Goal: Information Seeking & Learning: Learn about a topic

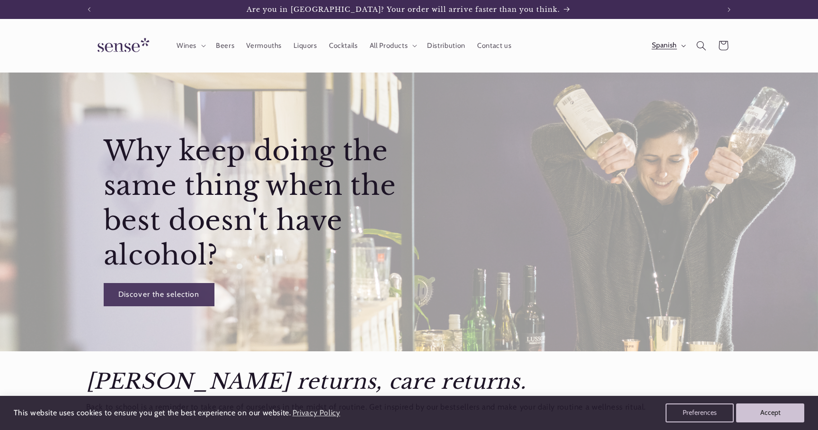
click at [678, 43] on button "Spanish" at bounding box center [668, 45] width 45 height 19
click at [653, 108] on link "English" at bounding box center [660, 113] width 60 height 22
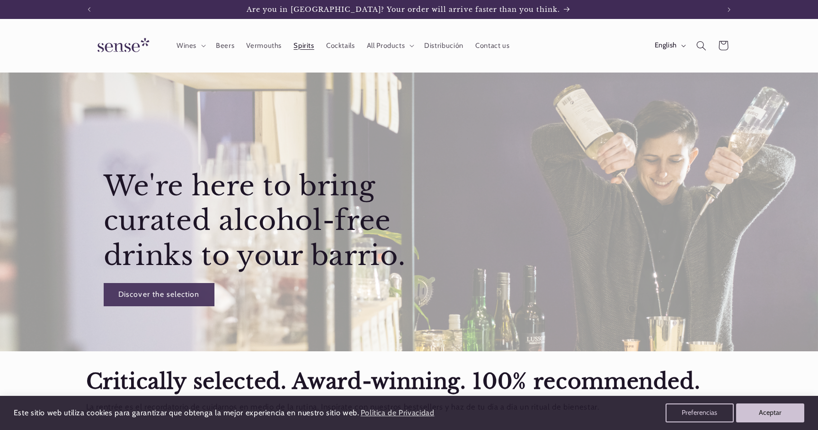
click at [313, 45] on span "Spirits" at bounding box center [304, 45] width 20 height 9
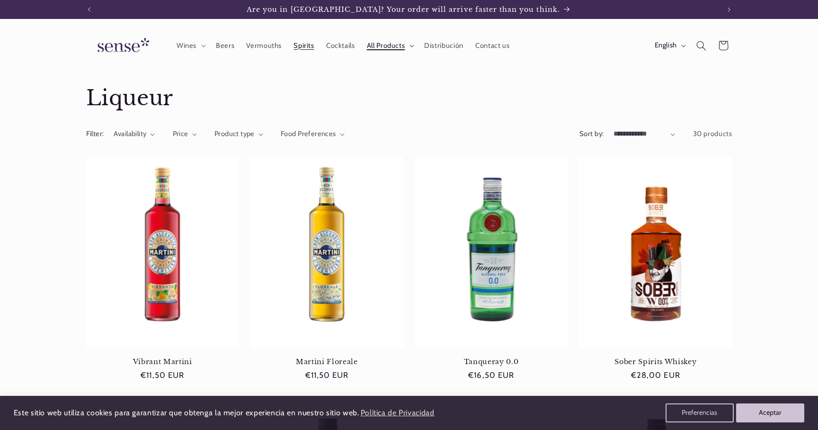
click at [383, 47] on span "All Products" at bounding box center [386, 45] width 38 height 9
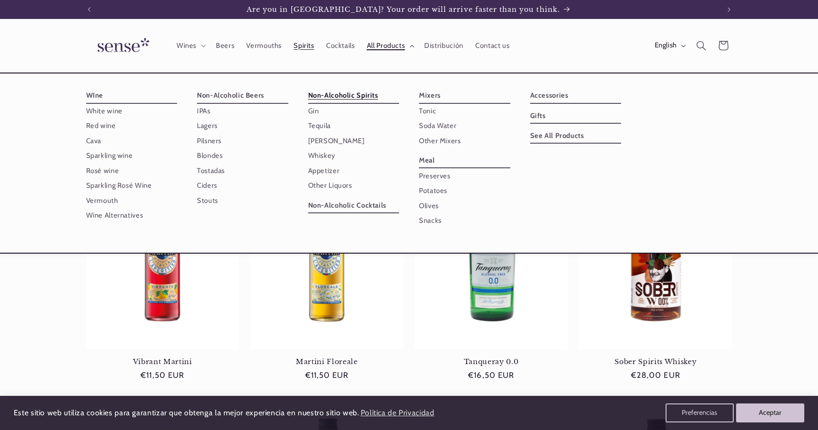
click at [377, 48] on span "All Products" at bounding box center [386, 45] width 38 height 9
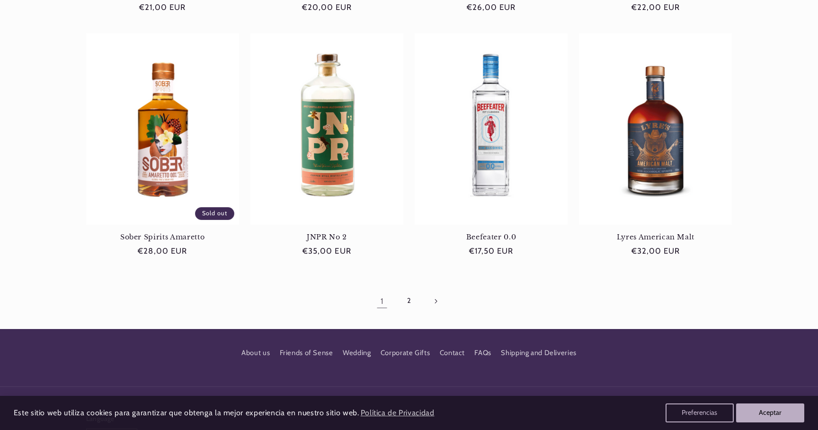
scroll to position [862, 0]
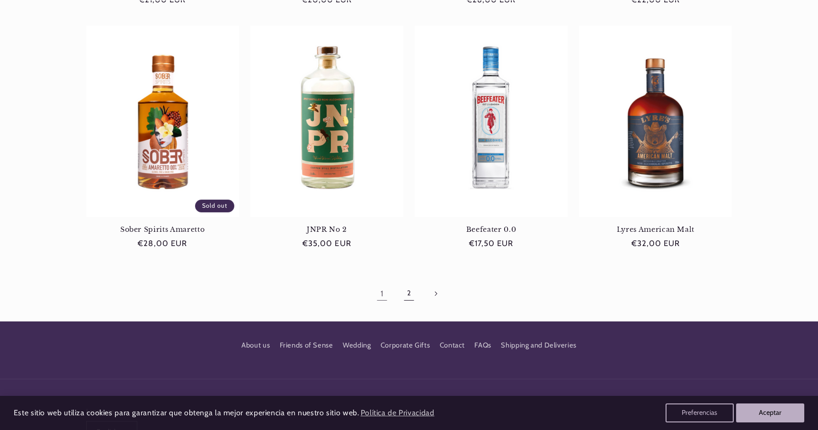
click at [408, 295] on link "2" at bounding box center [409, 293] width 22 height 22
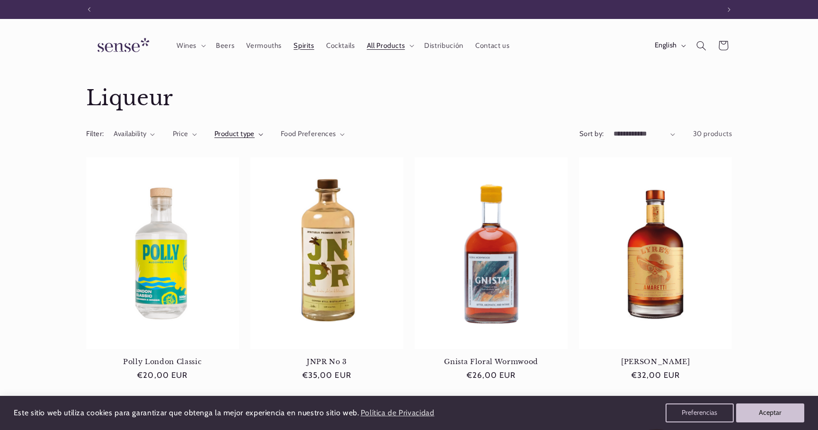
scroll to position [0, 631]
click at [230, 132] on span "Product type" at bounding box center [235, 133] width 40 height 9
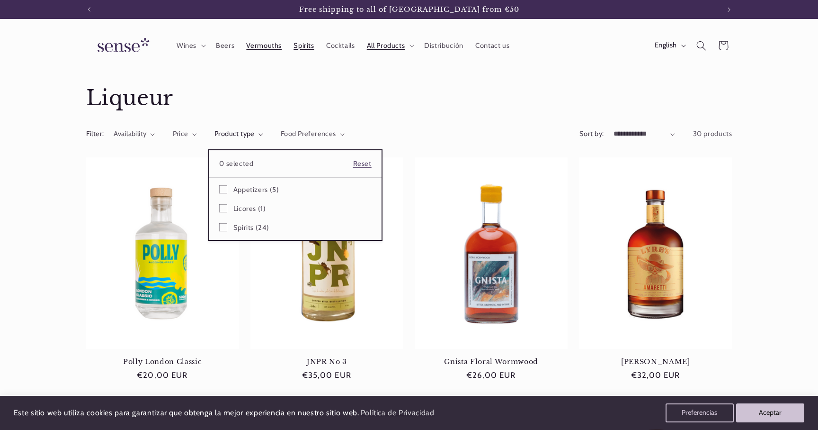
click at [254, 44] on span "Vermouths" at bounding box center [264, 45] width 36 height 9
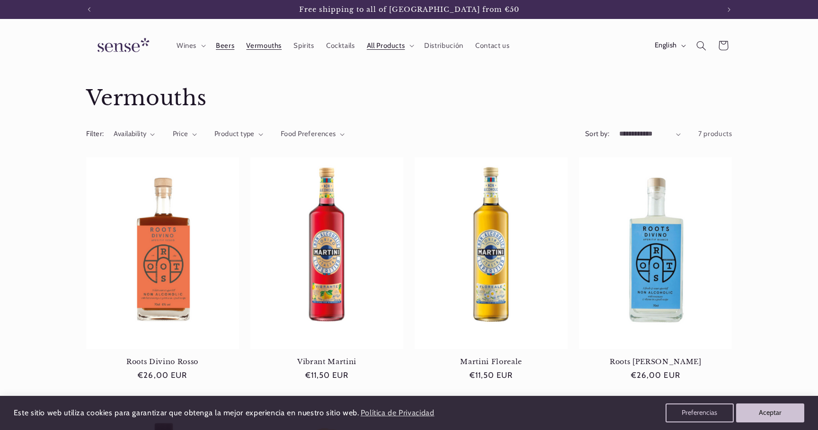
click at [221, 45] on span "Beers" at bounding box center [225, 45] width 18 height 9
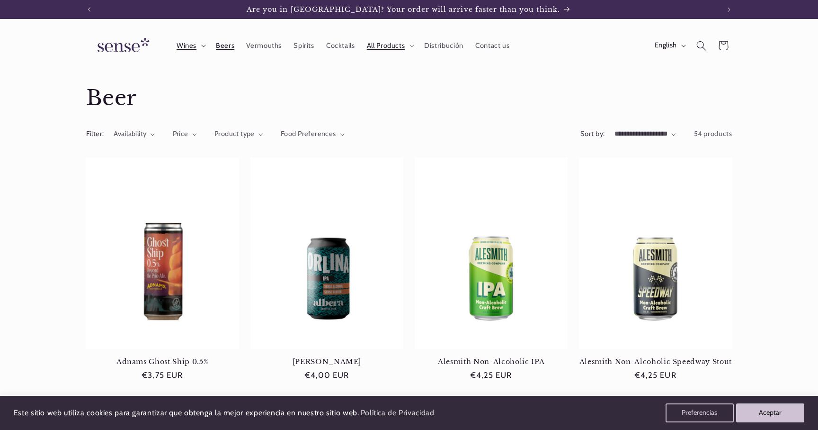
click at [187, 49] on span "Wines" at bounding box center [187, 45] width 20 height 9
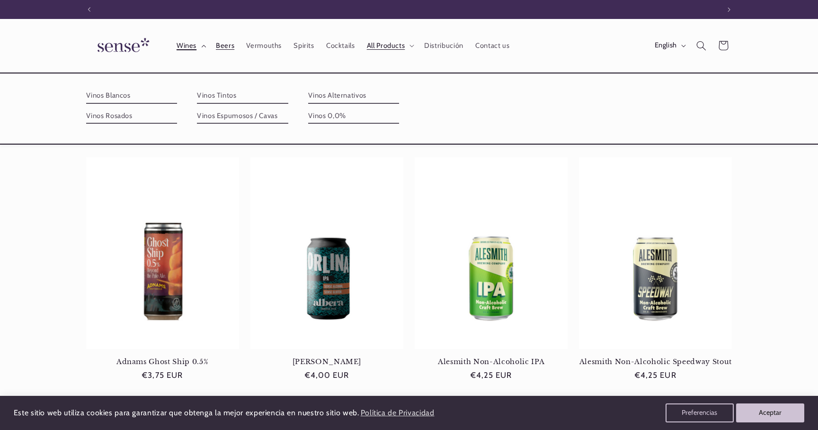
scroll to position [0, 631]
click at [181, 42] on span "Wines" at bounding box center [187, 45] width 20 height 9
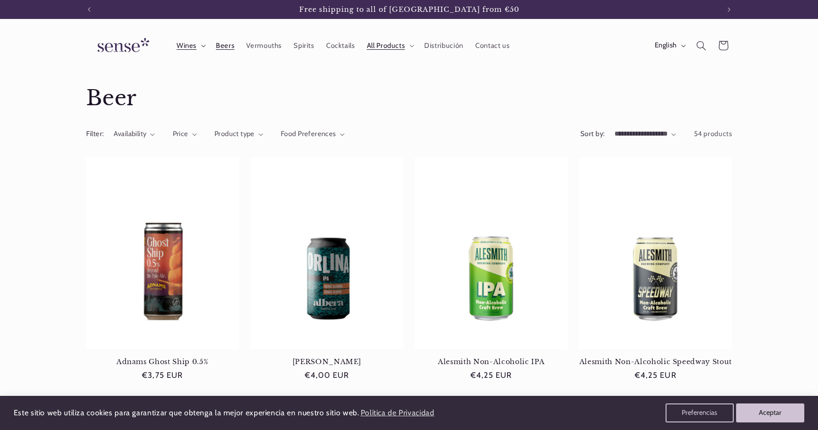
click at [181, 42] on span "Wines" at bounding box center [187, 45] width 20 height 9
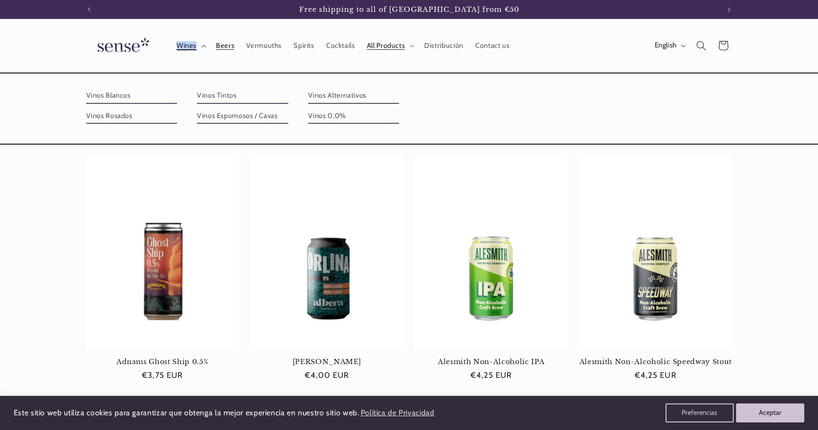
click at [181, 42] on span "Wines" at bounding box center [187, 45] width 20 height 9
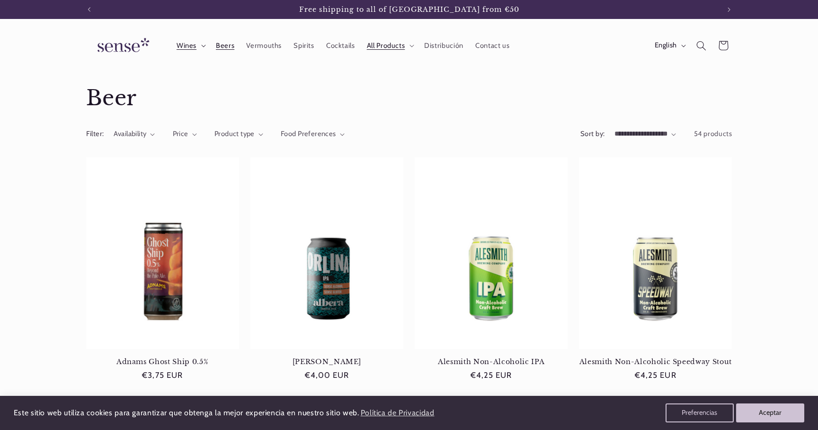
click at [186, 47] on span "Wines" at bounding box center [187, 45] width 20 height 9
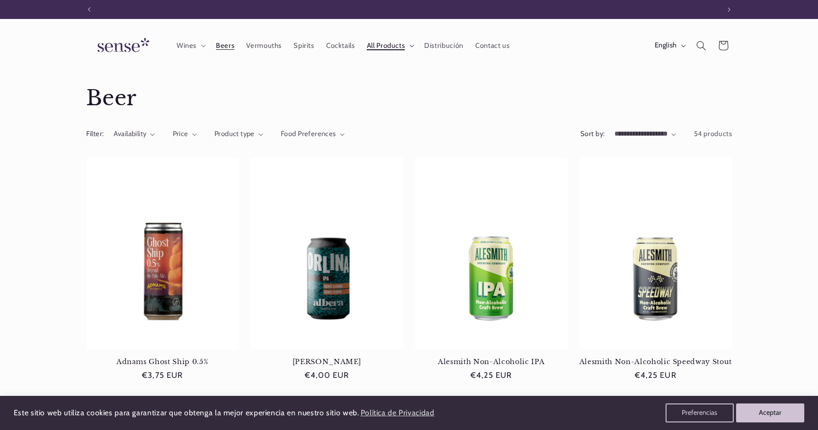
scroll to position [0, 0]
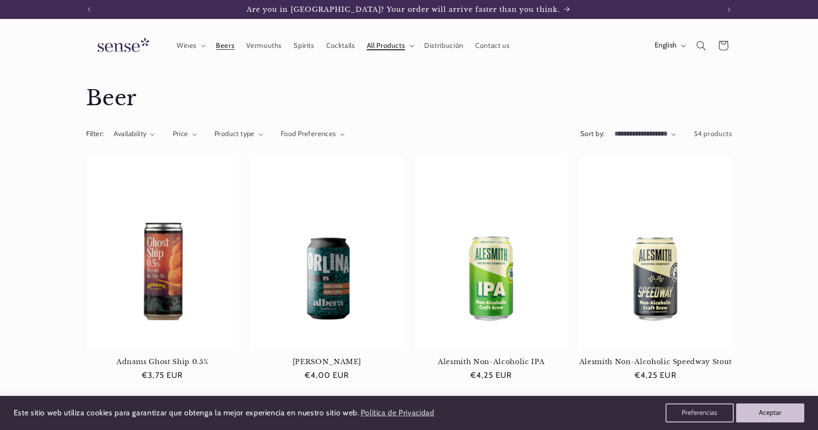
click at [391, 45] on span "All Products" at bounding box center [386, 45] width 38 height 9
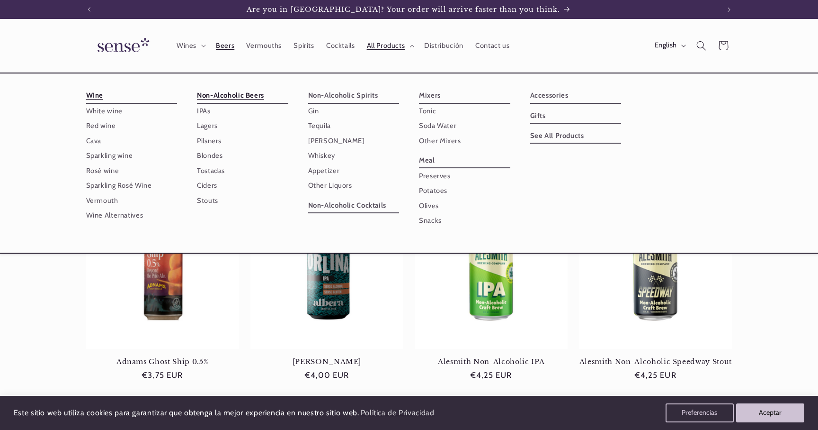
click at [94, 97] on link "WIne" at bounding box center [131, 95] width 91 height 15
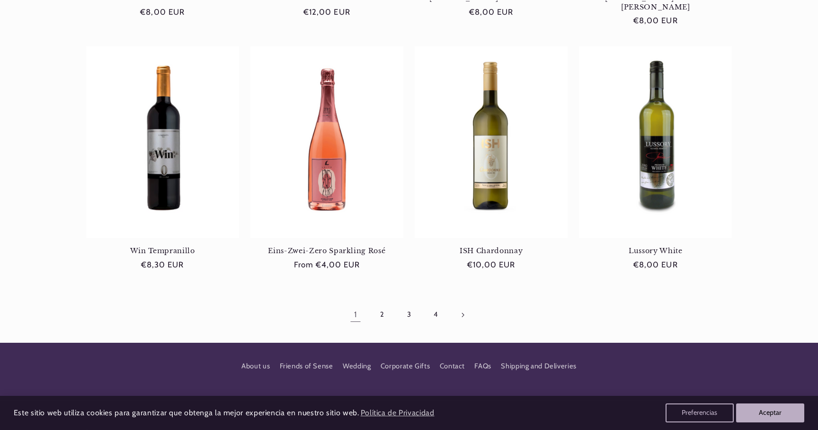
scroll to position [862, 0]
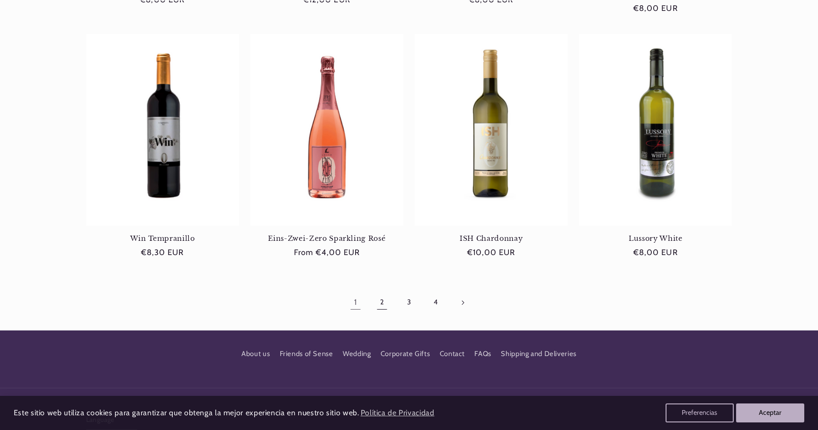
click at [381, 294] on link "2" at bounding box center [382, 302] width 22 height 22
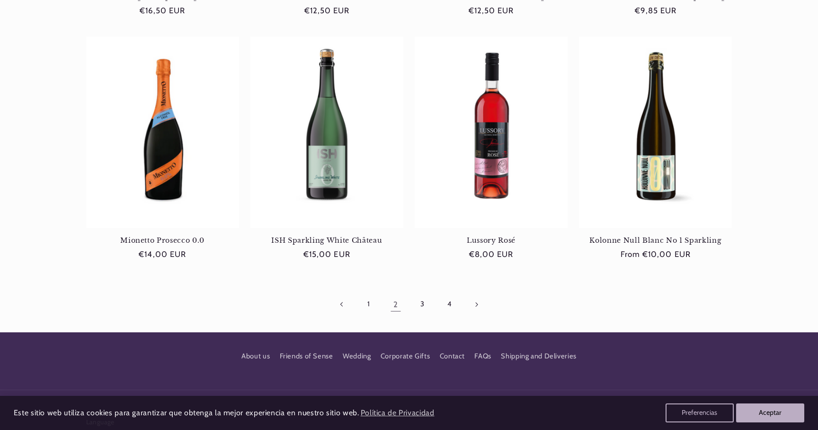
scroll to position [862, 0]
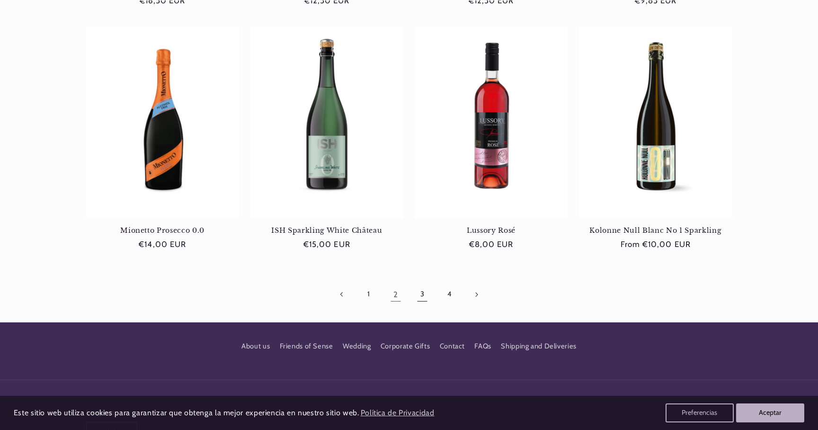
click at [424, 296] on link "3" at bounding box center [423, 294] width 22 height 22
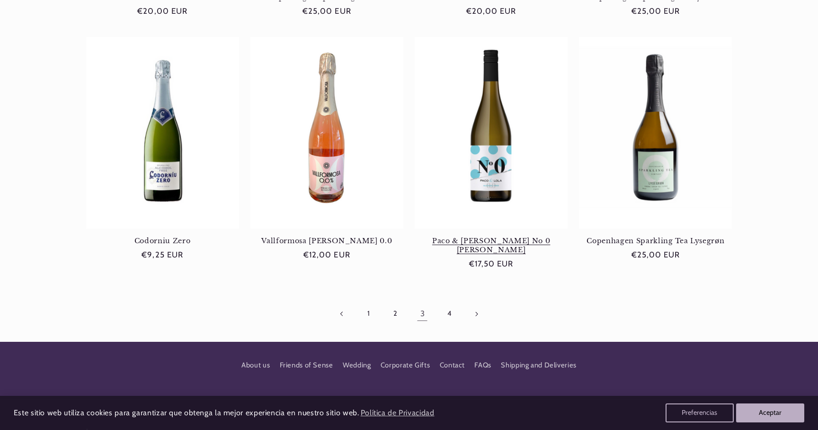
scroll to position [858, 0]
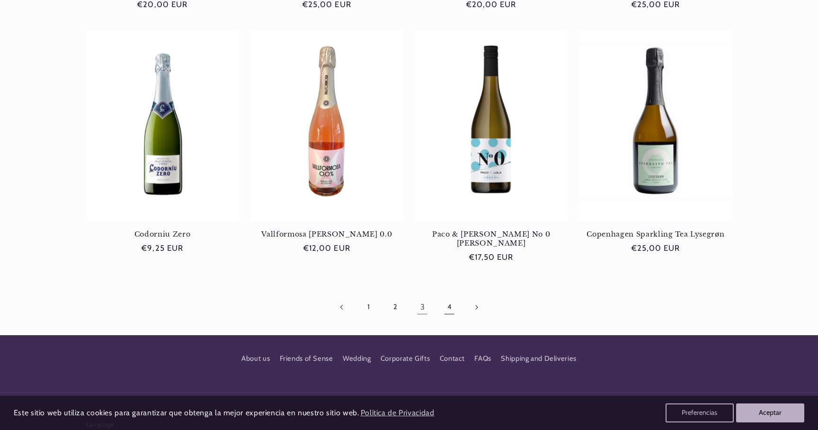
click at [449, 296] on link "4" at bounding box center [450, 307] width 22 height 22
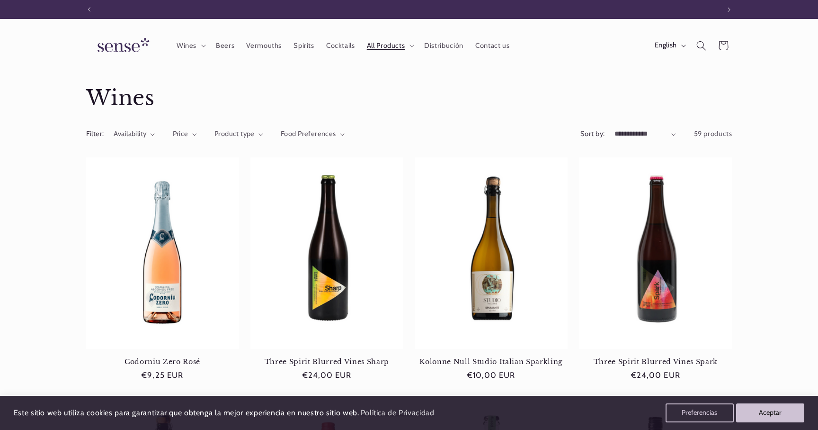
scroll to position [0, 631]
click at [300, 43] on span "Spirits" at bounding box center [304, 45] width 20 height 9
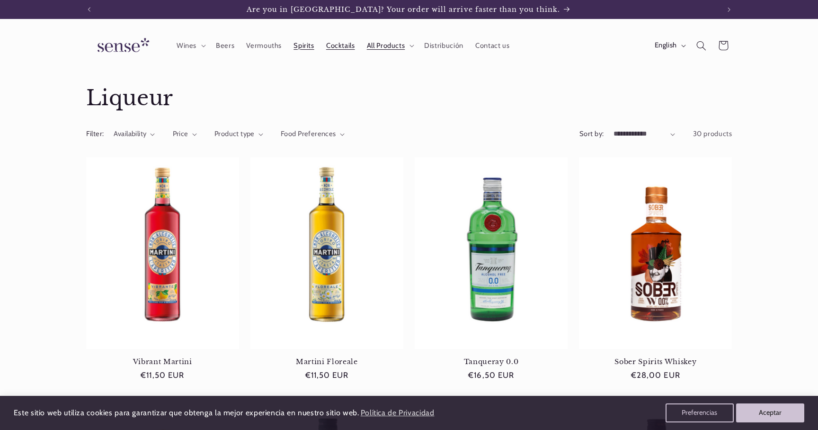
click at [346, 47] on span "Cocktails" at bounding box center [340, 45] width 29 height 9
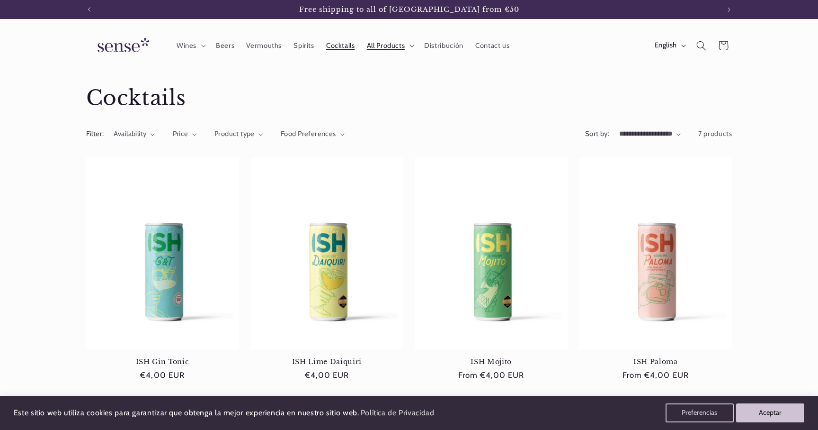
click at [387, 46] on span "All Products" at bounding box center [386, 45] width 38 height 9
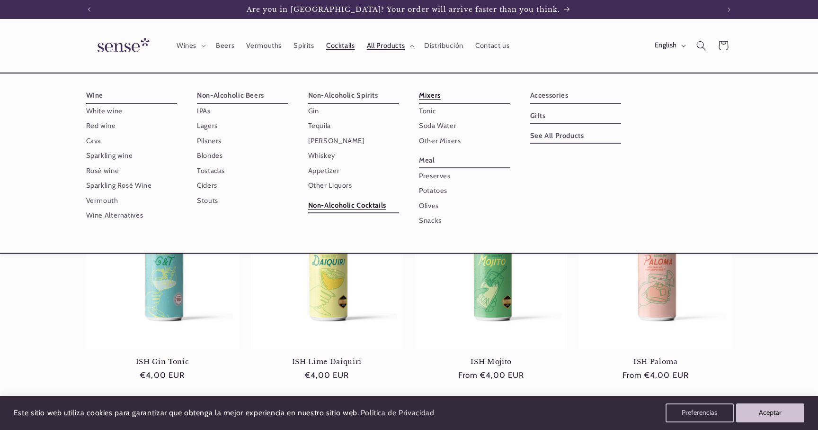
click at [431, 95] on link "Mixers" at bounding box center [464, 95] width 91 height 15
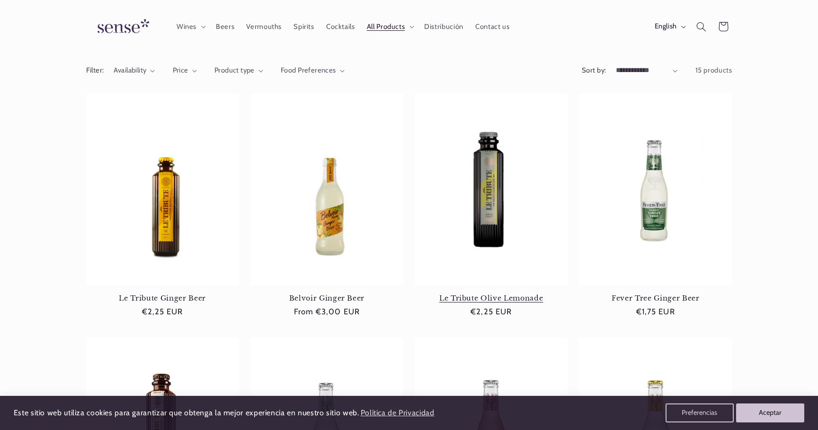
drag, startPoint x: 486, startPoint y: 212, endPoint x: 526, endPoint y: 161, distance: 64.8
drag, startPoint x: 159, startPoint y: 207, endPoint x: 581, endPoint y: 9, distance: 465.7
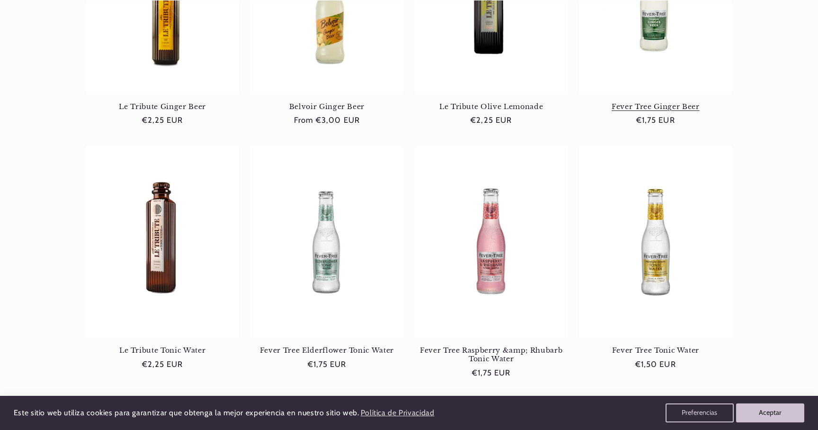
scroll to position [268, 0]
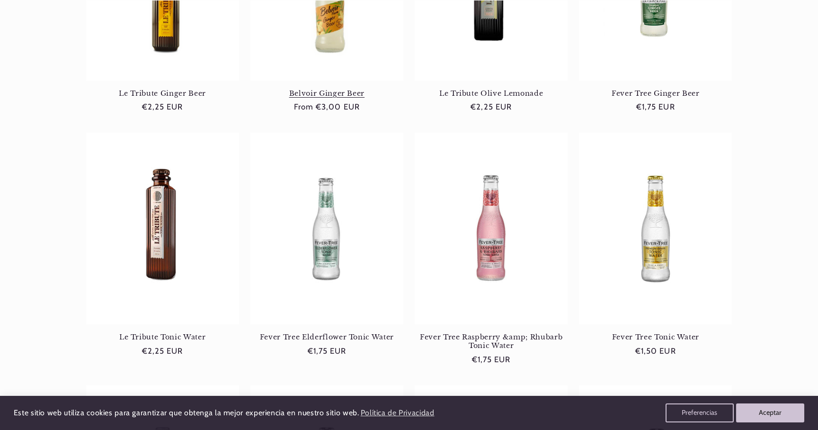
drag, startPoint x: 186, startPoint y: 219, endPoint x: 332, endPoint y: 103, distance: 186.4
click at [0, 0] on body "Este sitio web utiliza cookies para garantizar que obtenga la mejor experiencia…" at bounding box center [409, 394] width 818 height 1324
click at [702, 410] on button "Preferencias" at bounding box center [700, 413] width 72 height 20
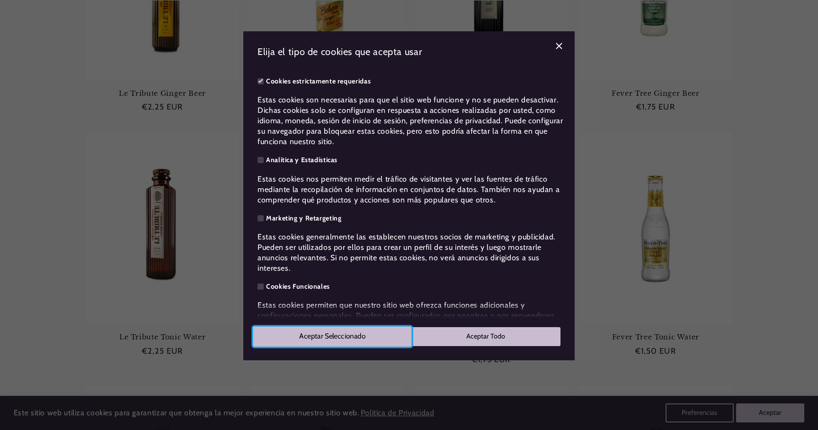
click at [377, 339] on button "Aceptar Seleccionado" at bounding box center [332, 336] width 159 height 20
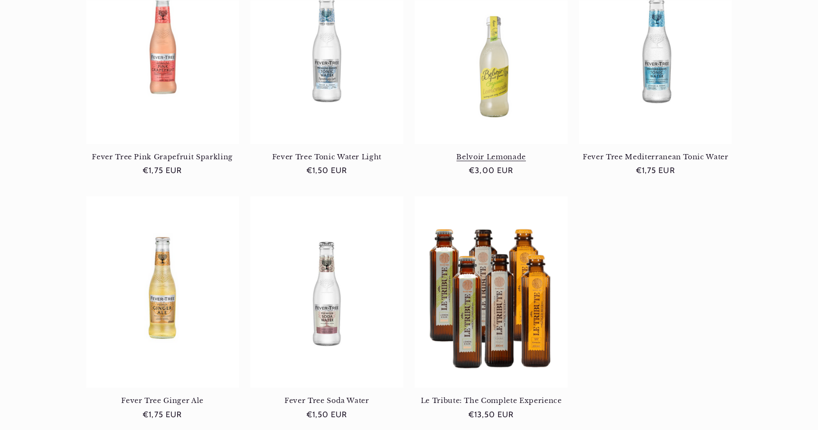
scroll to position [0, 631]
drag, startPoint x: 129, startPoint y: 94, endPoint x: 331, endPoint y: 2, distance: 221.7
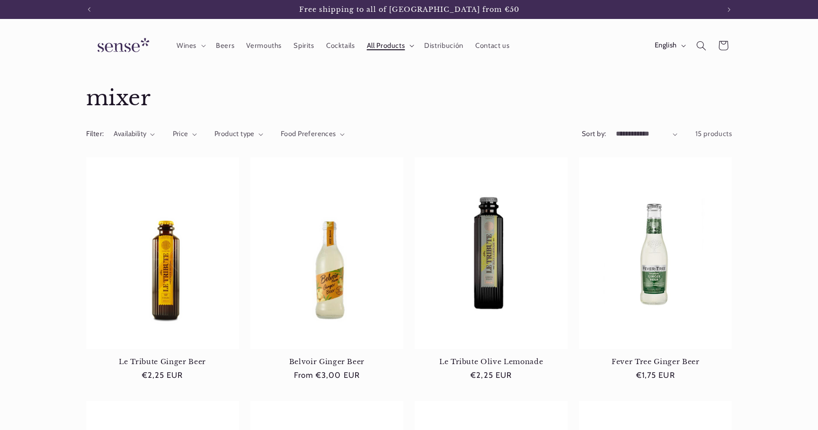
click at [375, 41] on span "All Products" at bounding box center [386, 45] width 38 height 9
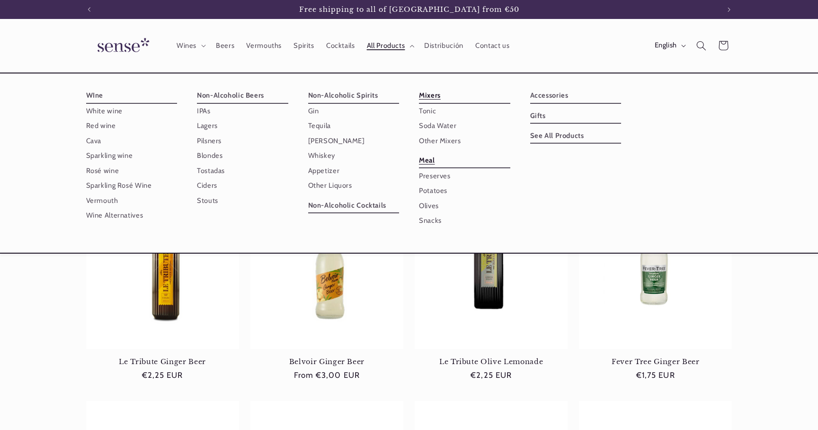
click at [423, 158] on link "Meal" at bounding box center [464, 160] width 91 height 15
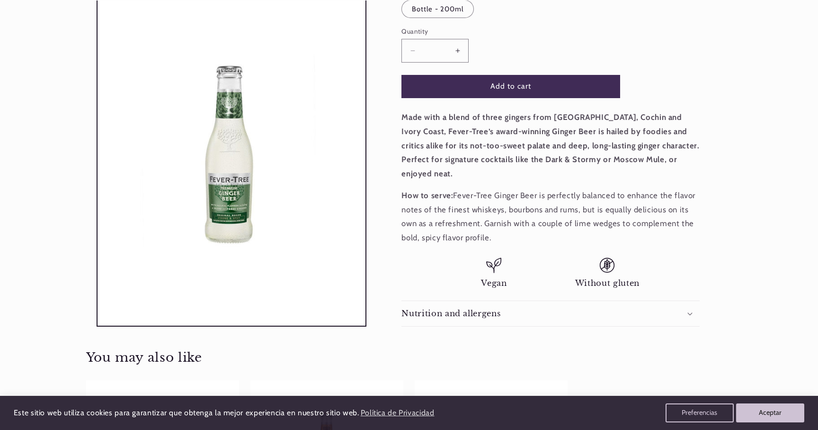
scroll to position [204, 0]
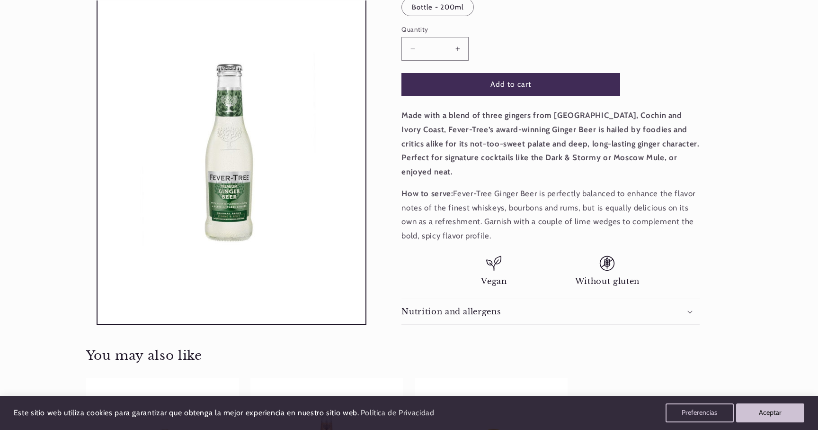
click at [434, 306] on h2 "Nutrition and allergens" at bounding box center [451, 311] width 99 height 10
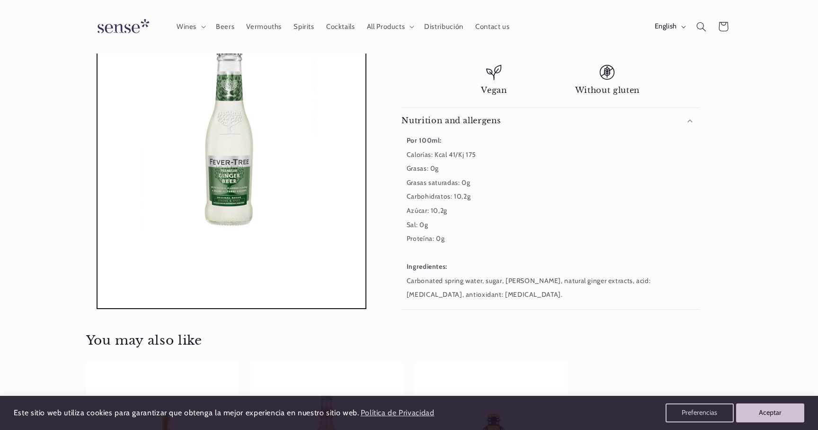
scroll to position [0, 0]
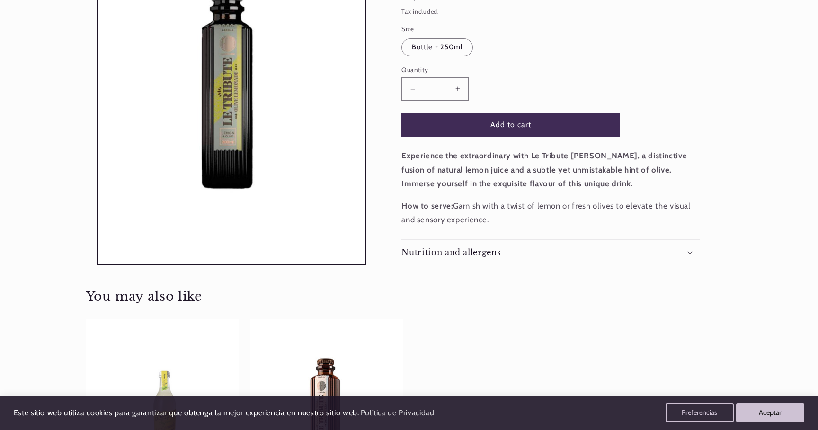
click at [460, 256] on h2 "Nutrition and allergens" at bounding box center [451, 252] width 99 height 10
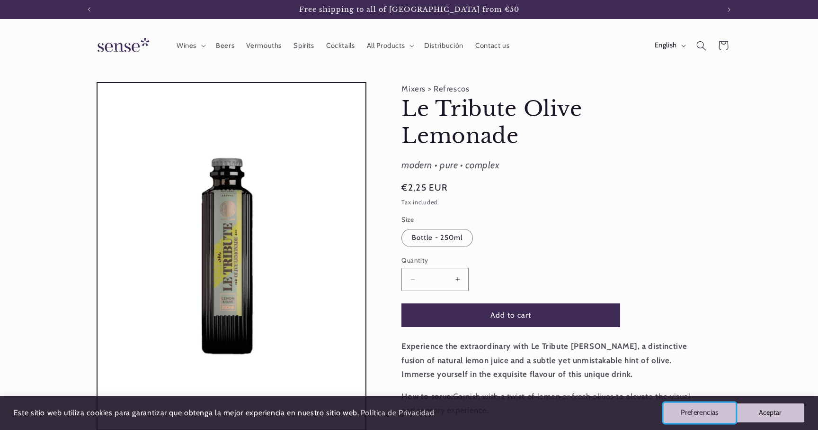
click at [696, 418] on button "Preferencias" at bounding box center [700, 413] width 72 height 20
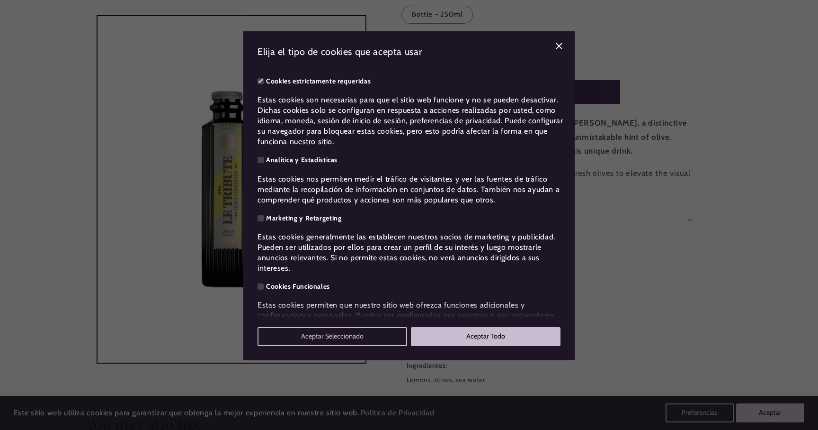
scroll to position [41, 0]
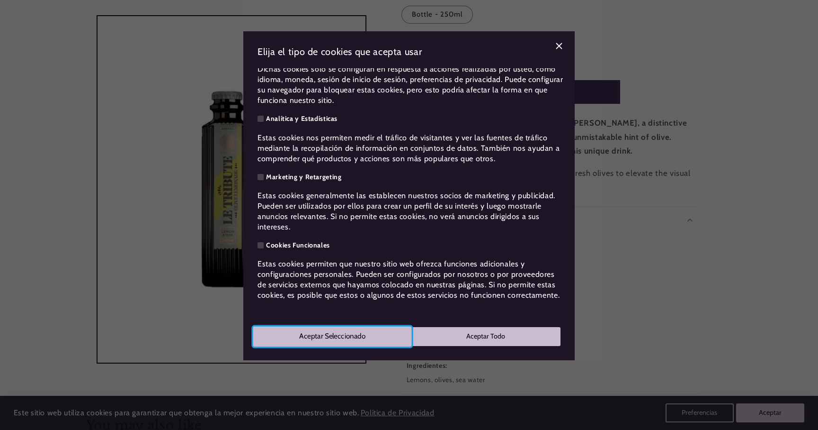
click at [346, 333] on button "Aceptar Seleccionado" at bounding box center [332, 336] width 159 height 20
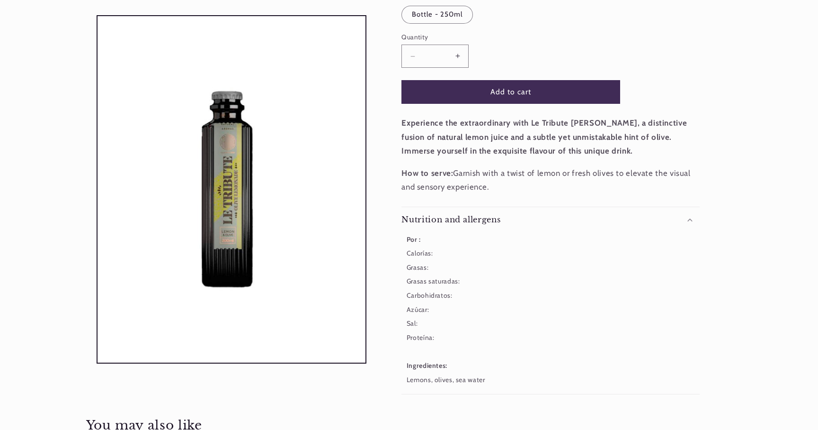
scroll to position [0, 0]
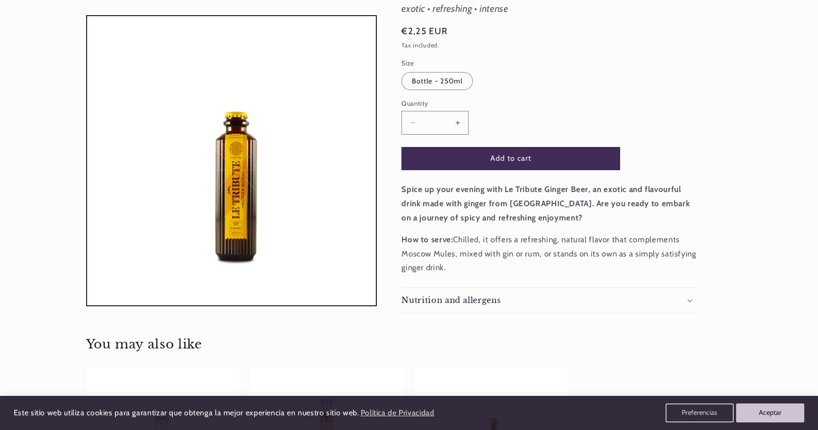
scroll to position [137, 0]
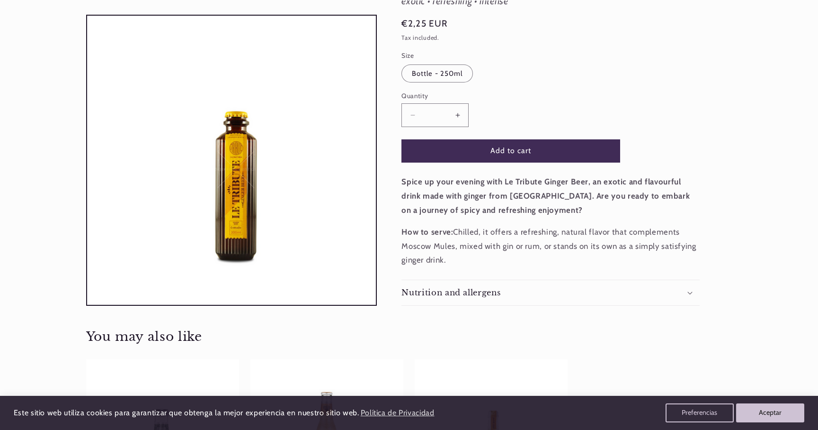
click at [479, 288] on h2 "Nutrition and allergens" at bounding box center [451, 292] width 99 height 10
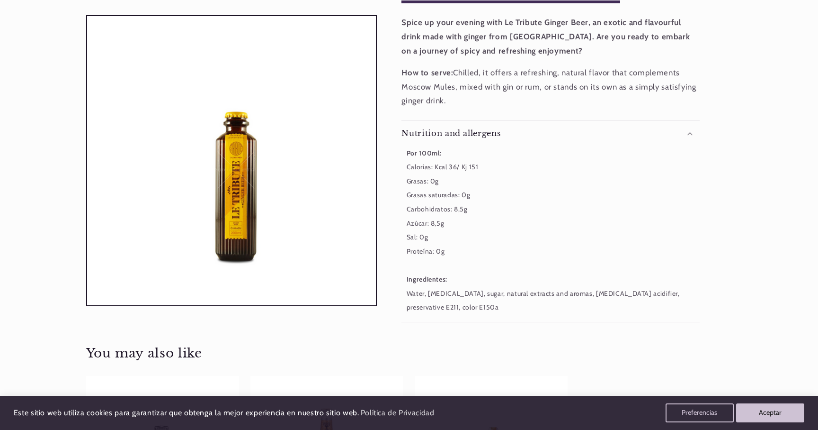
scroll to position [297, 0]
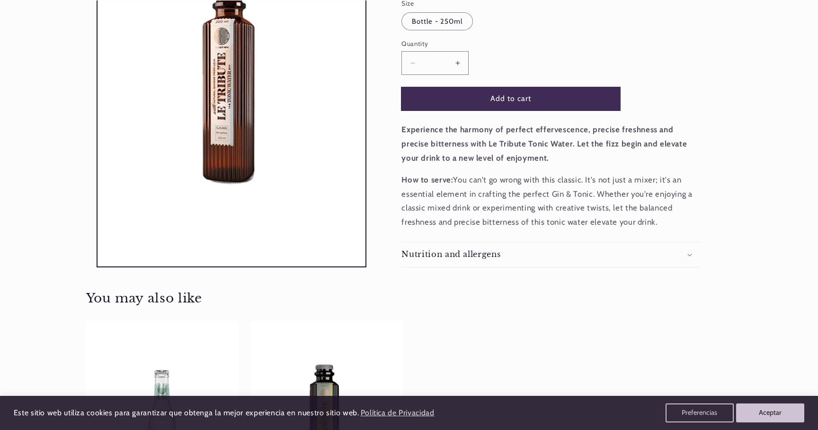
scroll to position [206, 0]
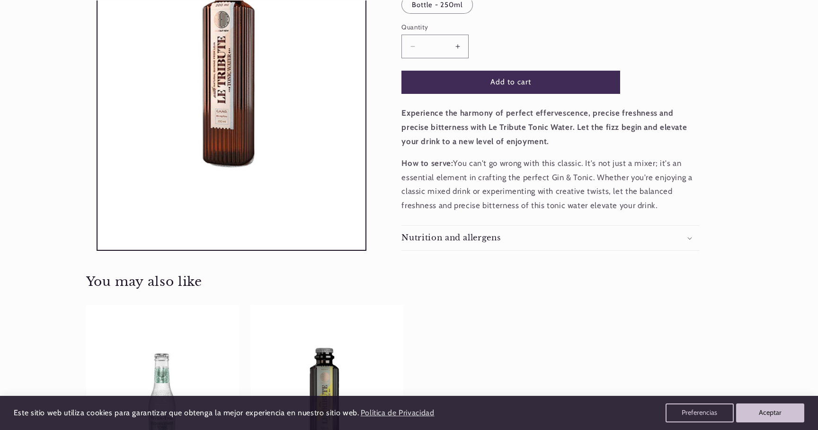
click at [470, 237] on h2 "Nutrition and allergens" at bounding box center [451, 238] width 99 height 10
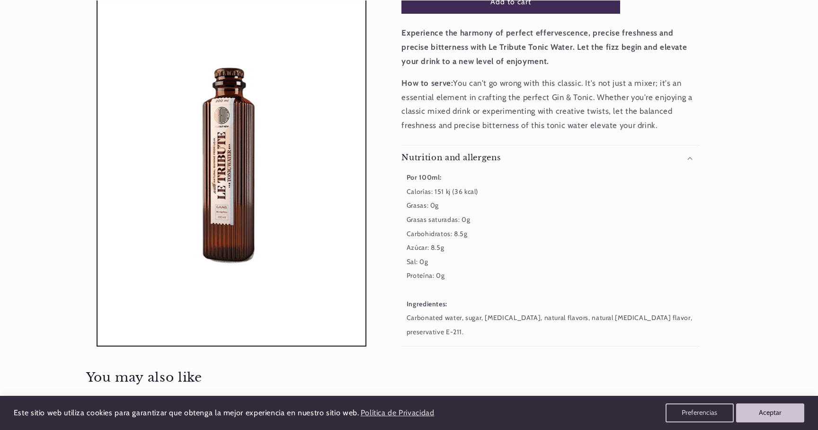
scroll to position [288, 0]
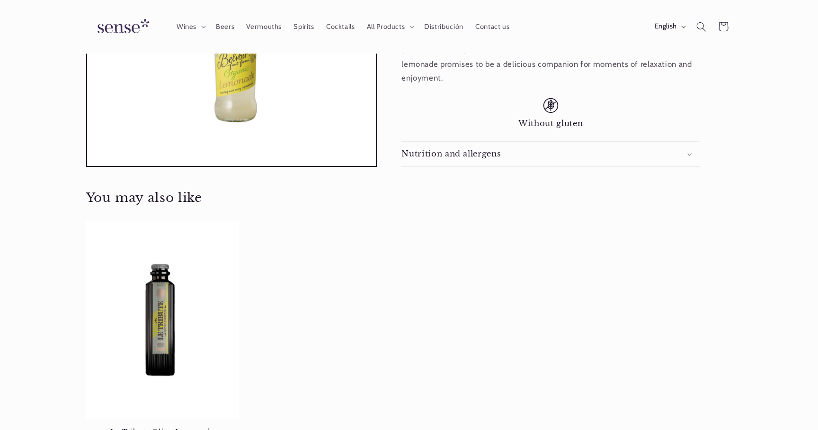
scroll to position [284, 0]
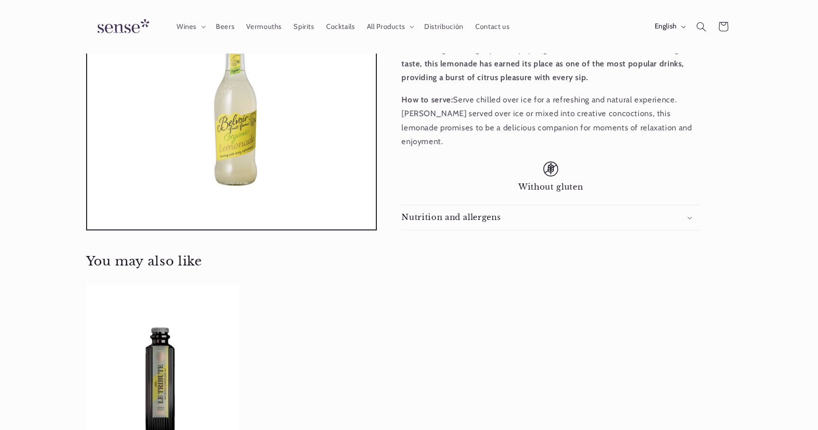
click at [468, 212] on h2 "Nutrition and allergens" at bounding box center [451, 217] width 99 height 10
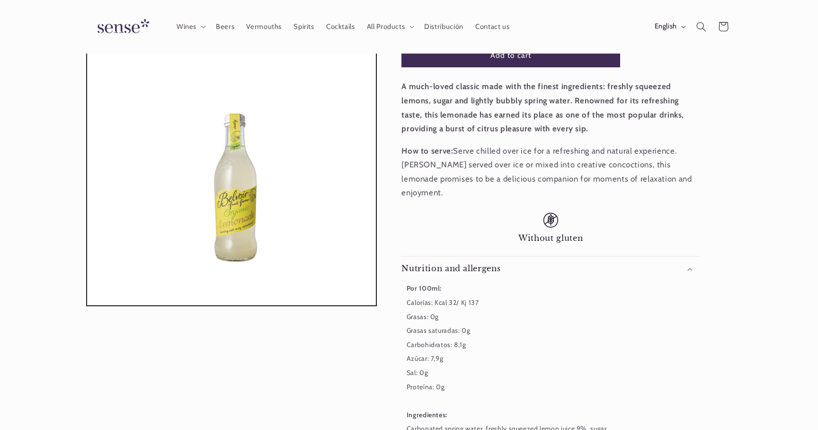
scroll to position [200, 0]
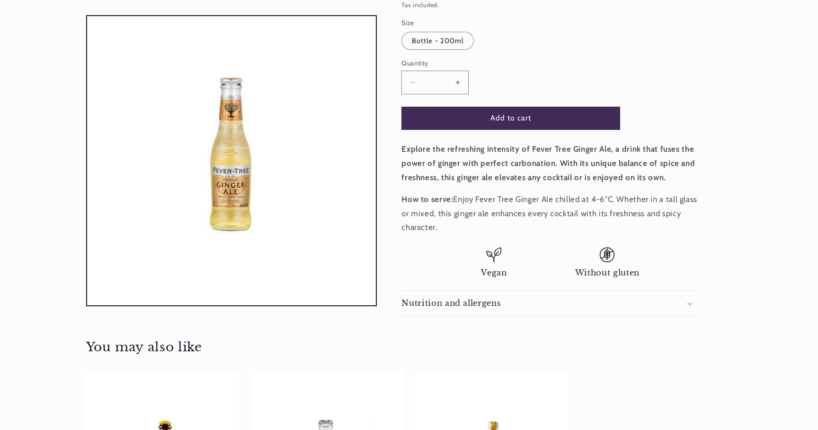
scroll to position [187, 0]
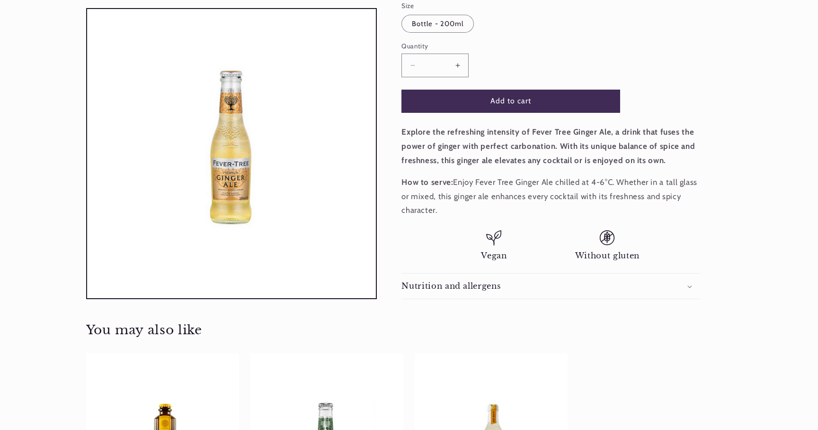
click at [473, 289] on h2 "Nutrition and allergens" at bounding box center [451, 286] width 99 height 10
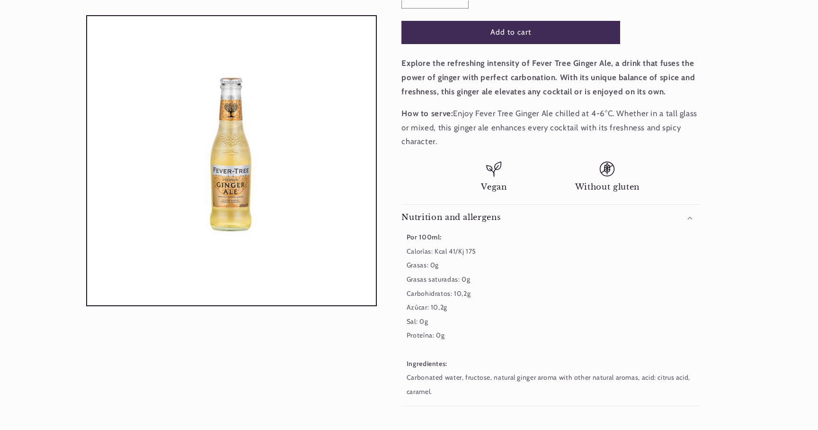
scroll to position [285, 0]
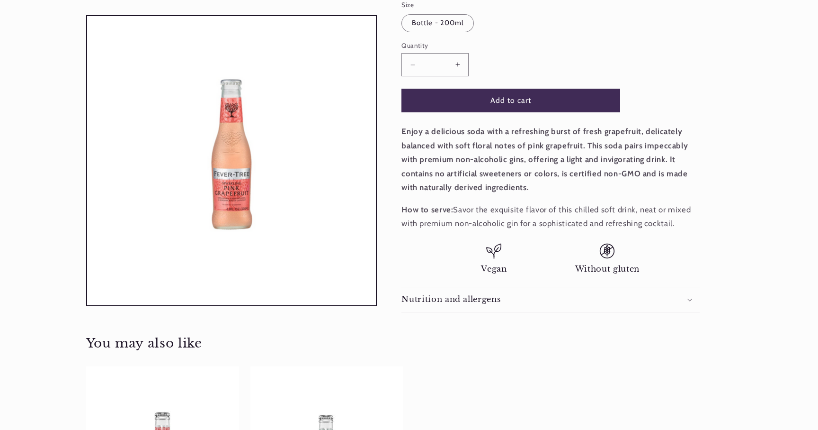
click at [470, 294] on h2 "Nutrition and allergens" at bounding box center [451, 299] width 99 height 10
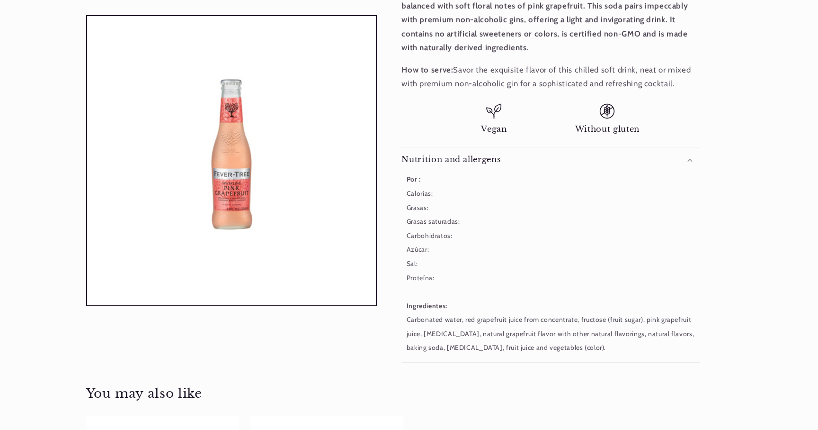
scroll to position [353, 0]
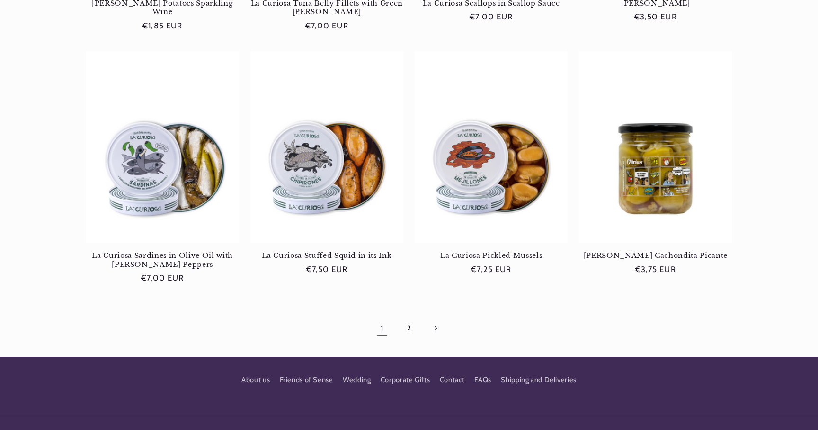
scroll to position [855, 0]
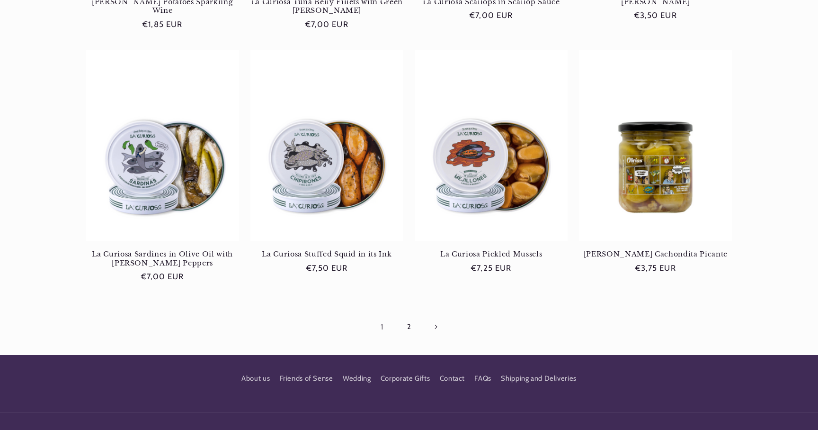
click at [407, 322] on link "2" at bounding box center [409, 326] width 22 height 22
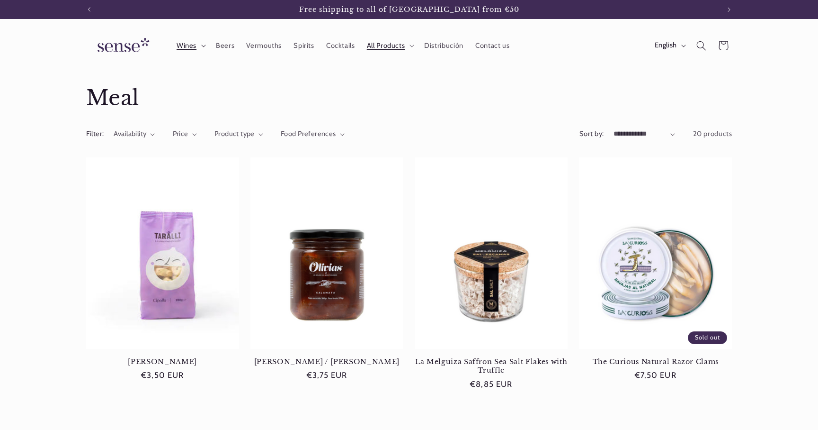
click at [198, 50] on summary "Wines" at bounding box center [190, 45] width 39 height 21
click at [81, 189] on div "Taralli Cipolla Taralli Cipolla Regular price €3,50 EUR Regular price Sale pric…" at bounding box center [409, 300] width 696 height 287
click at [410, 45] on icon at bounding box center [412, 46] width 5 height 3
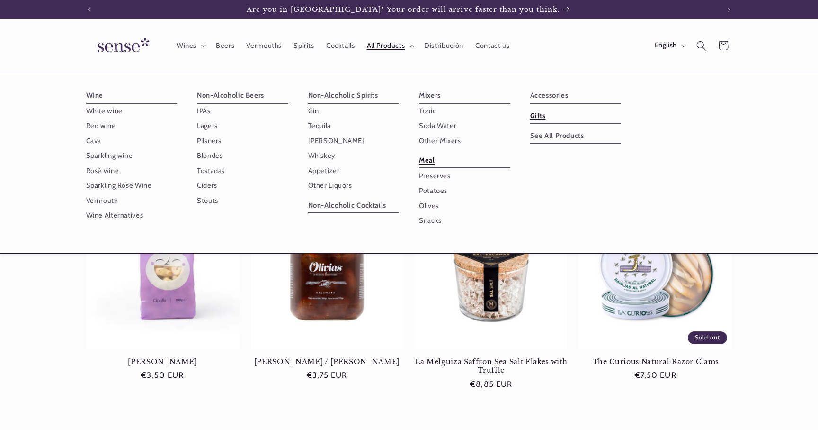
click at [544, 118] on link "Gifts" at bounding box center [575, 115] width 91 height 15
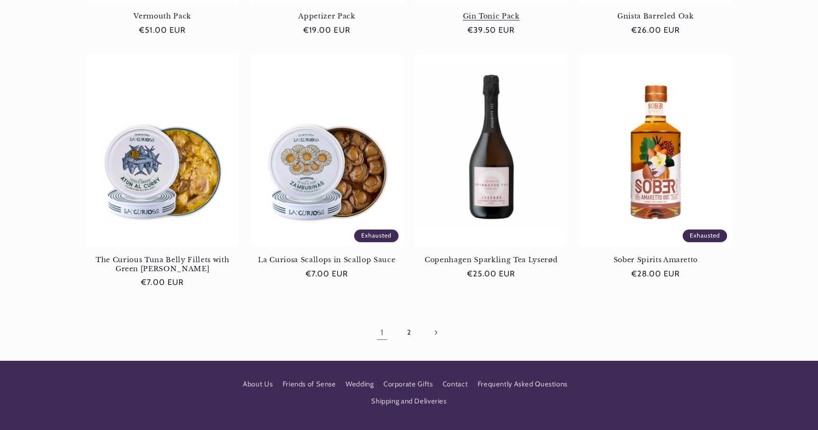
scroll to position [882, 0]
drag, startPoint x: 485, startPoint y: 161, endPoint x: 679, endPoint y: 3, distance: 250.5
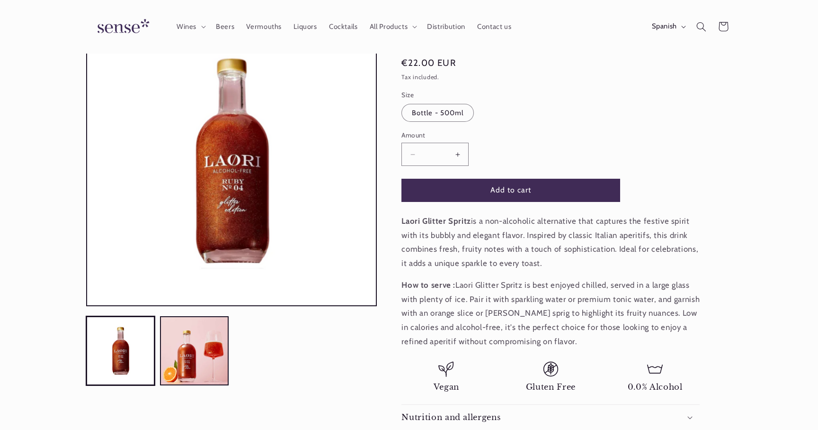
scroll to position [101, 0]
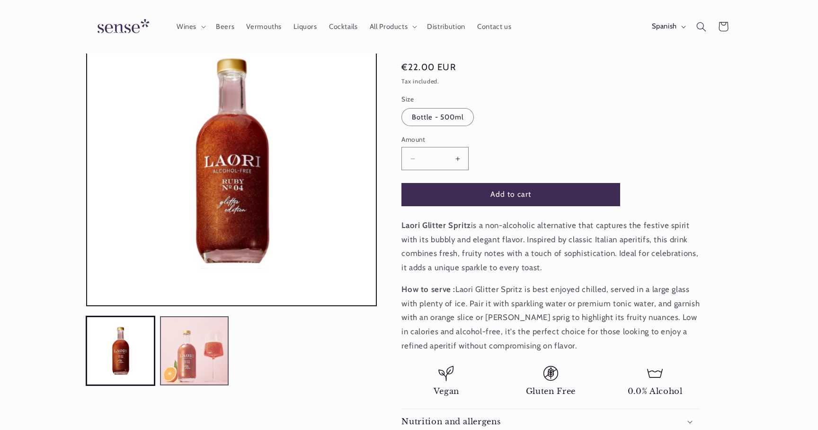
click at [211, 341] on button "Load image 2 into gallery view" at bounding box center [194, 350] width 69 height 69
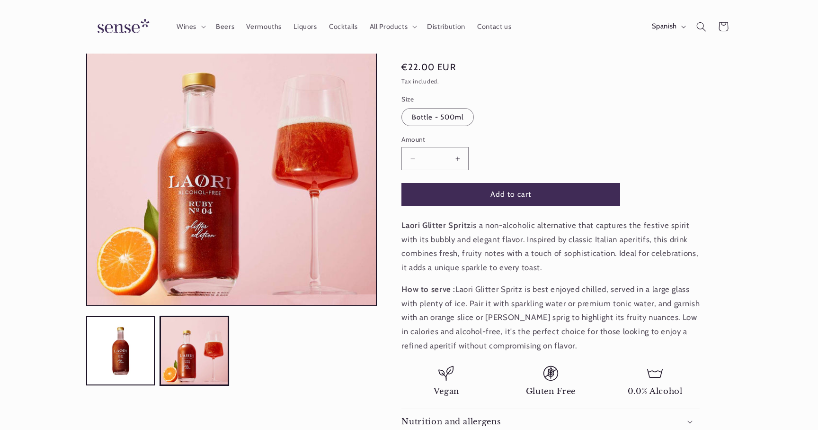
scroll to position [0, 0]
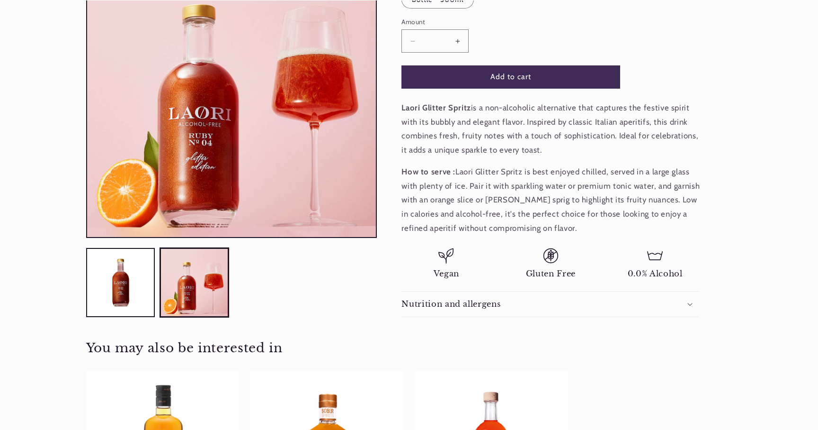
click at [453, 309] on summary "Nutrition and allergens" at bounding box center [551, 303] width 298 height 25
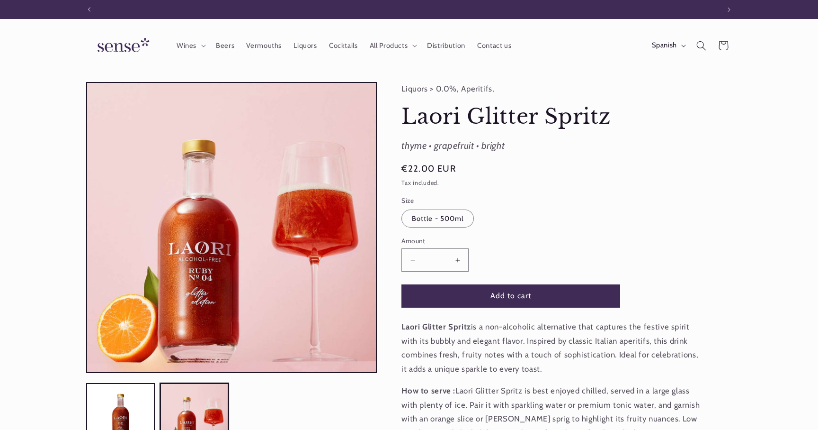
scroll to position [0, 631]
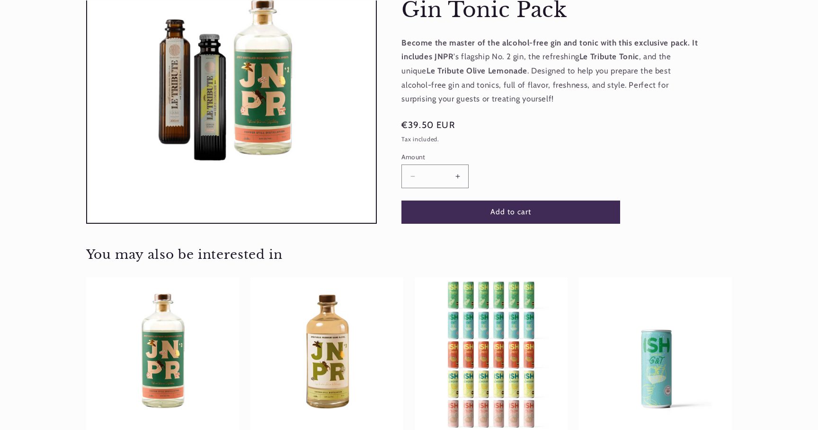
scroll to position [163, 0]
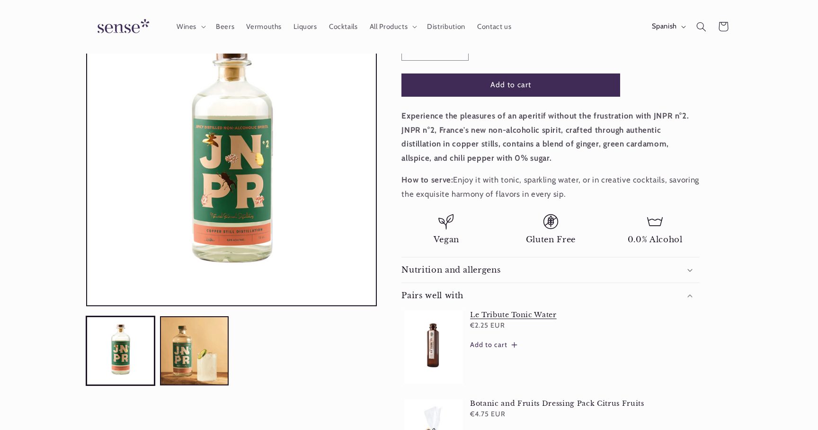
scroll to position [204, 0]
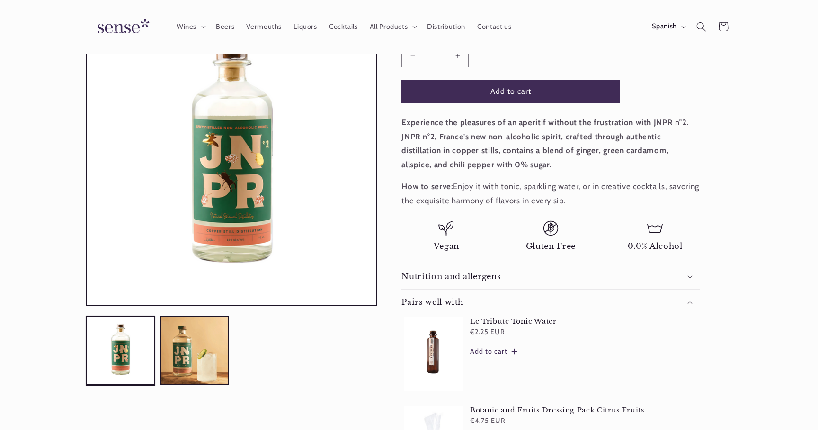
click at [449, 276] on font "Nutrition and allergens" at bounding box center [451, 275] width 99 height 9
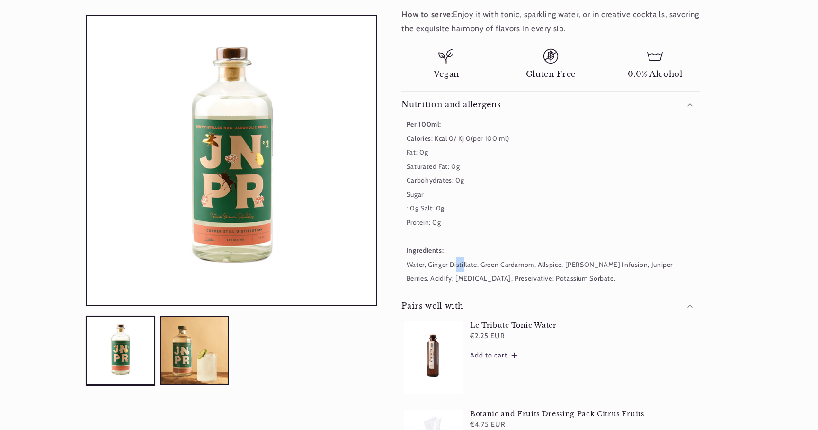
scroll to position [0, 631]
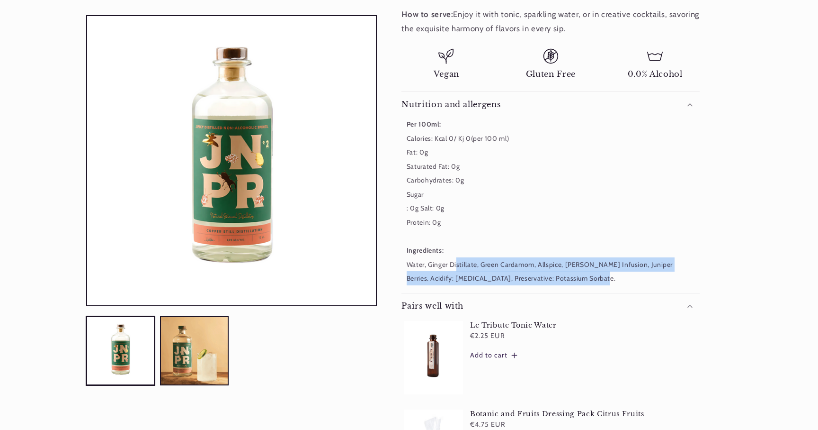
drag, startPoint x: 456, startPoint y: 267, endPoint x: 566, endPoint y: 280, distance: 111.1
click at [566, 280] on div "Per 100ml: Calories: Kcal 0/ Kj 0(per 100 ml) Fat: 0g Saturated Fat: 0g Carbohy…" at bounding box center [551, 201] width 298 height 168
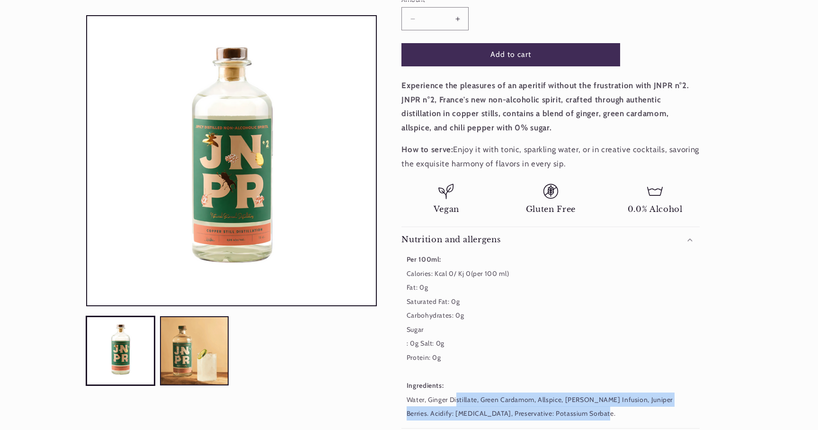
scroll to position [243, 0]
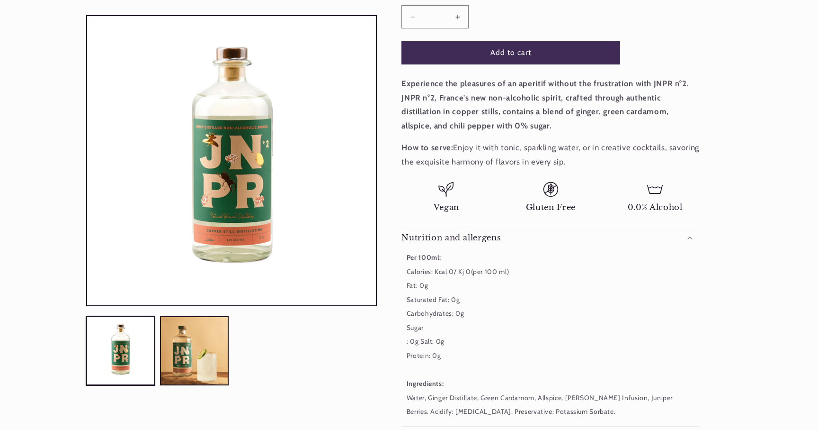
click at [566, 309] on div "Per 100ml: Calories: Kcal 0/ Kj 0(per 100 ml) Fat: 0g Saturated Fat: 0g Carbohy…" at bounding box center [551, 334] width 298 height 168
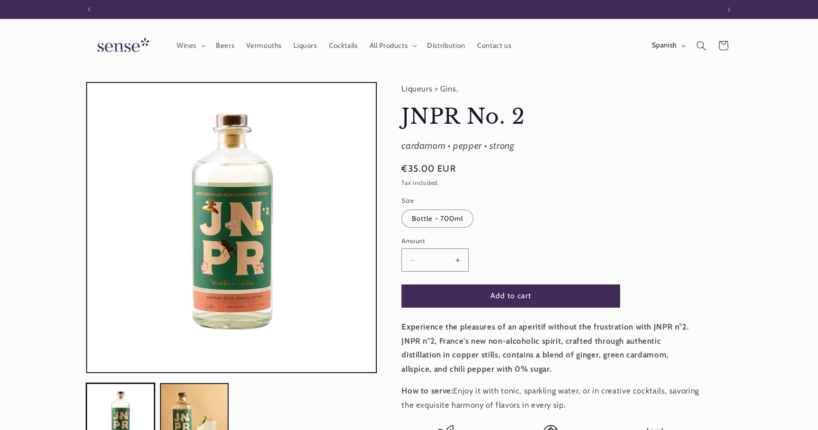
scroll to position [0, 0]
